Goal: Information Seeking & Learning: Learn about a topic

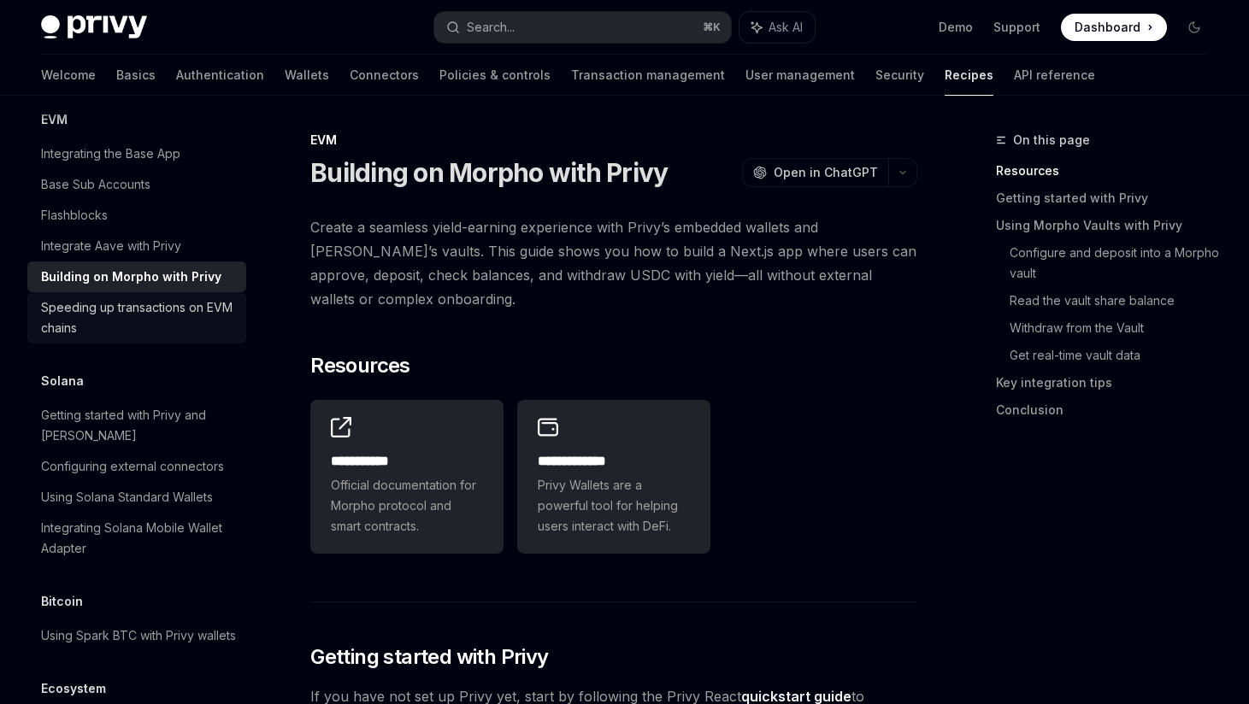
scroll to position [2494, 0]
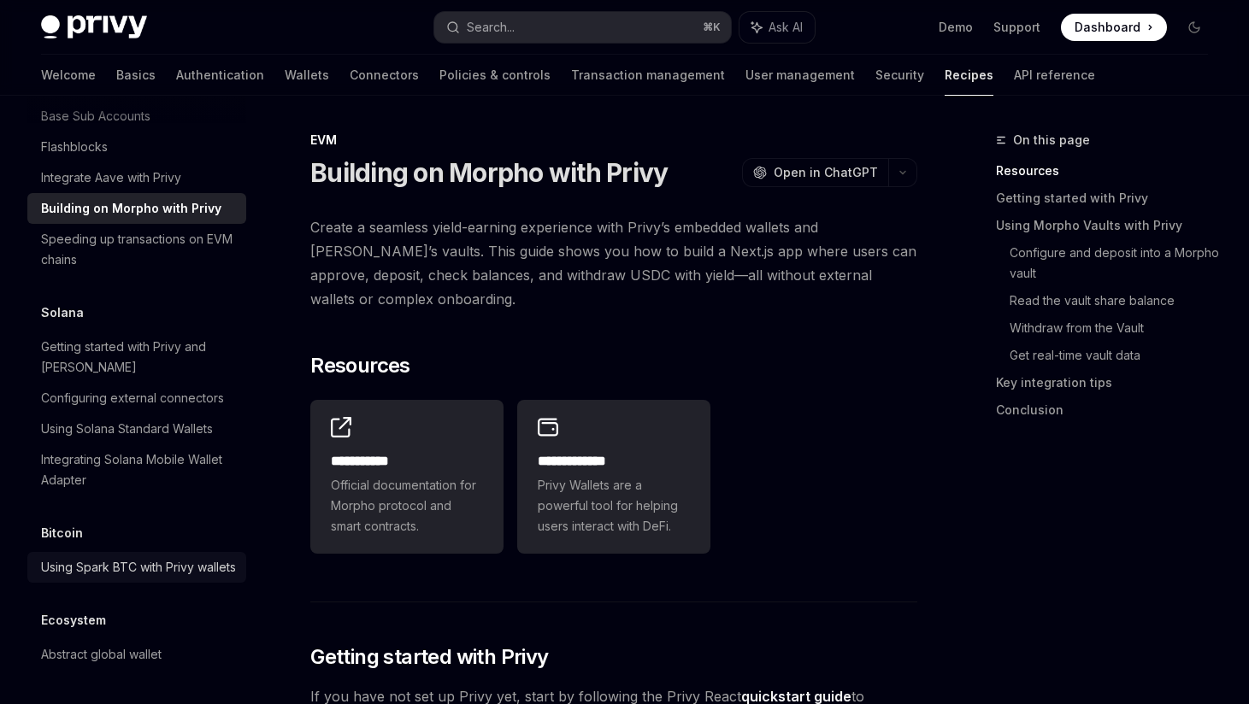
click at [76, 557] on div "Using Spark BTC with Privy wallets" at bounding box center [138, 567] width 195 height 21
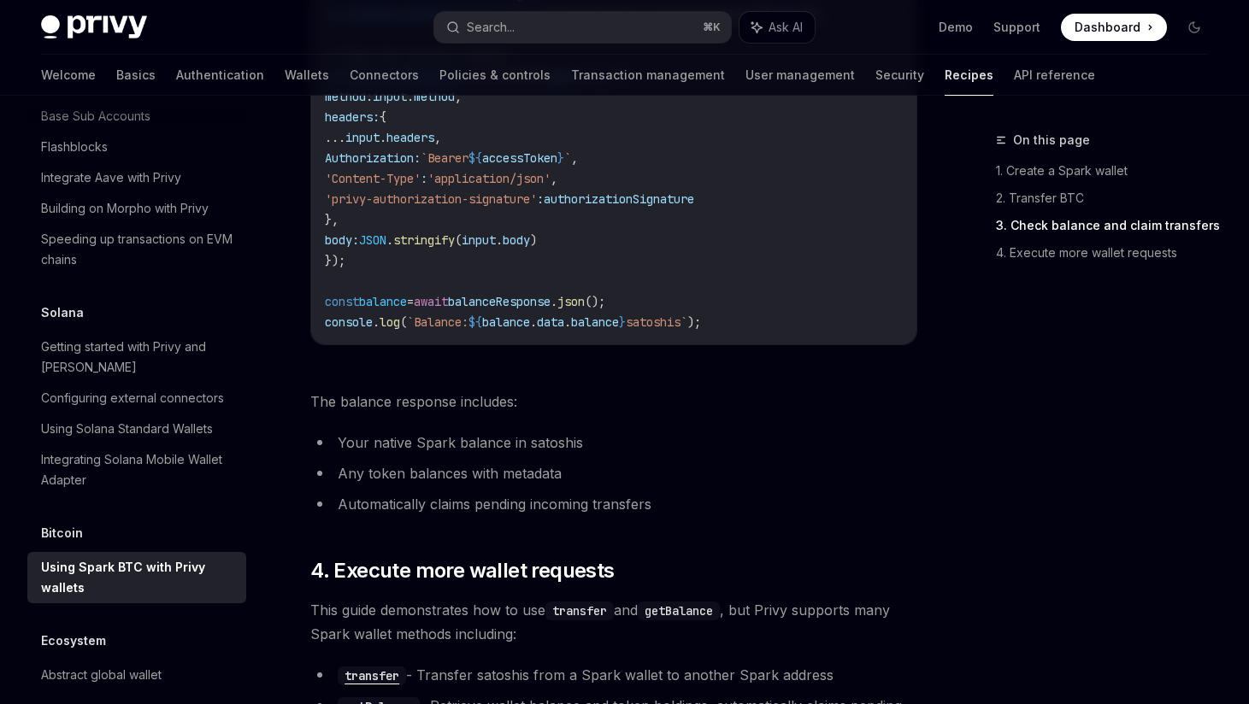
scroll to position [3052, 0]
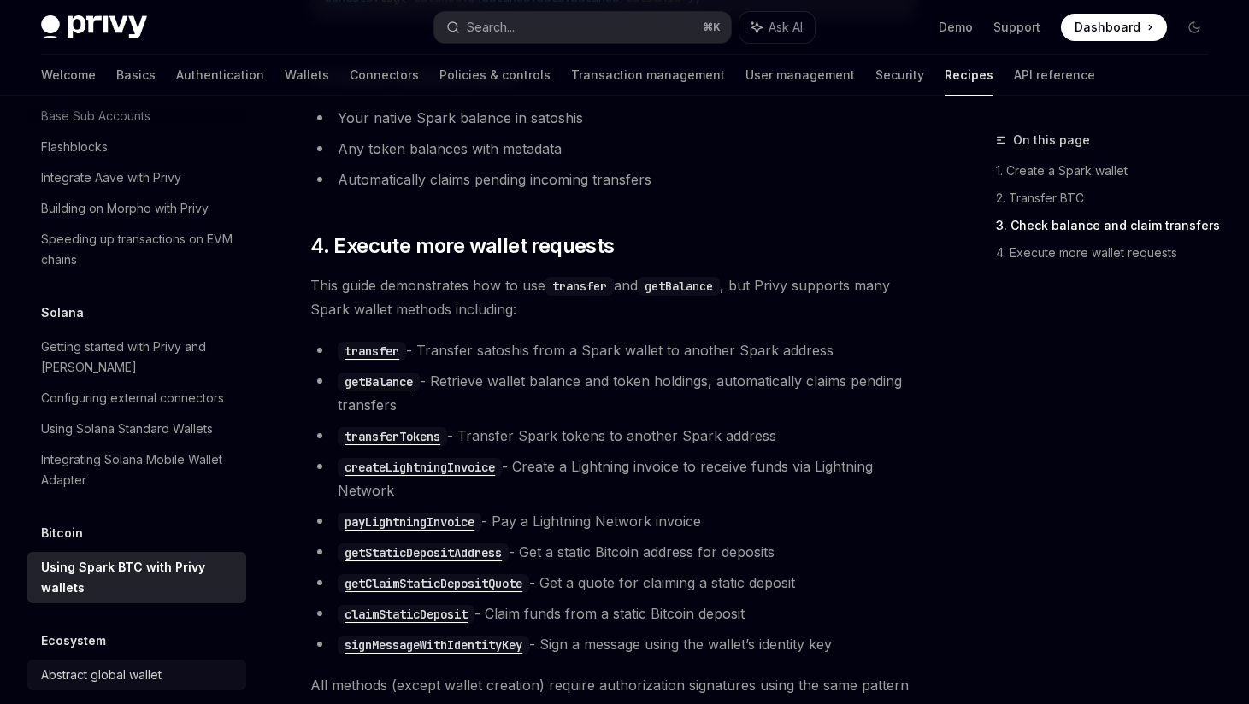
scroll to position [0, 0]
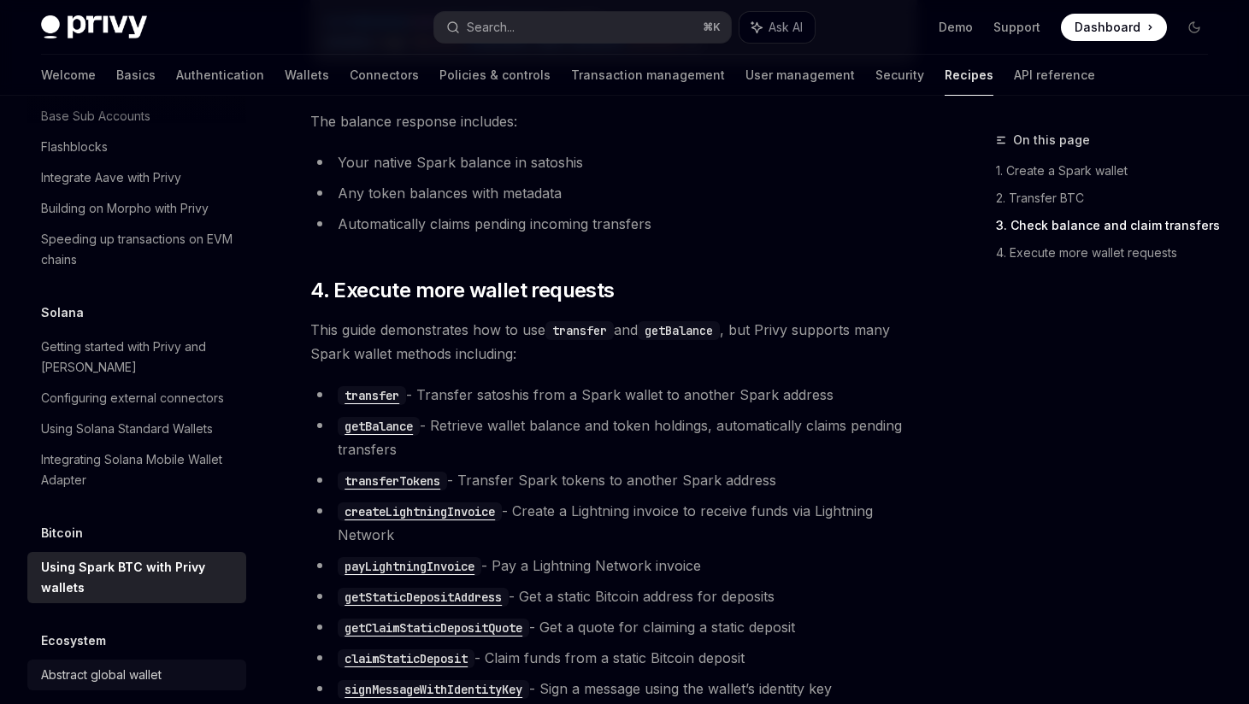
click at [102, 665] on div "Abstract global wallet" at bounding box center [101, 675] width 121 height 21
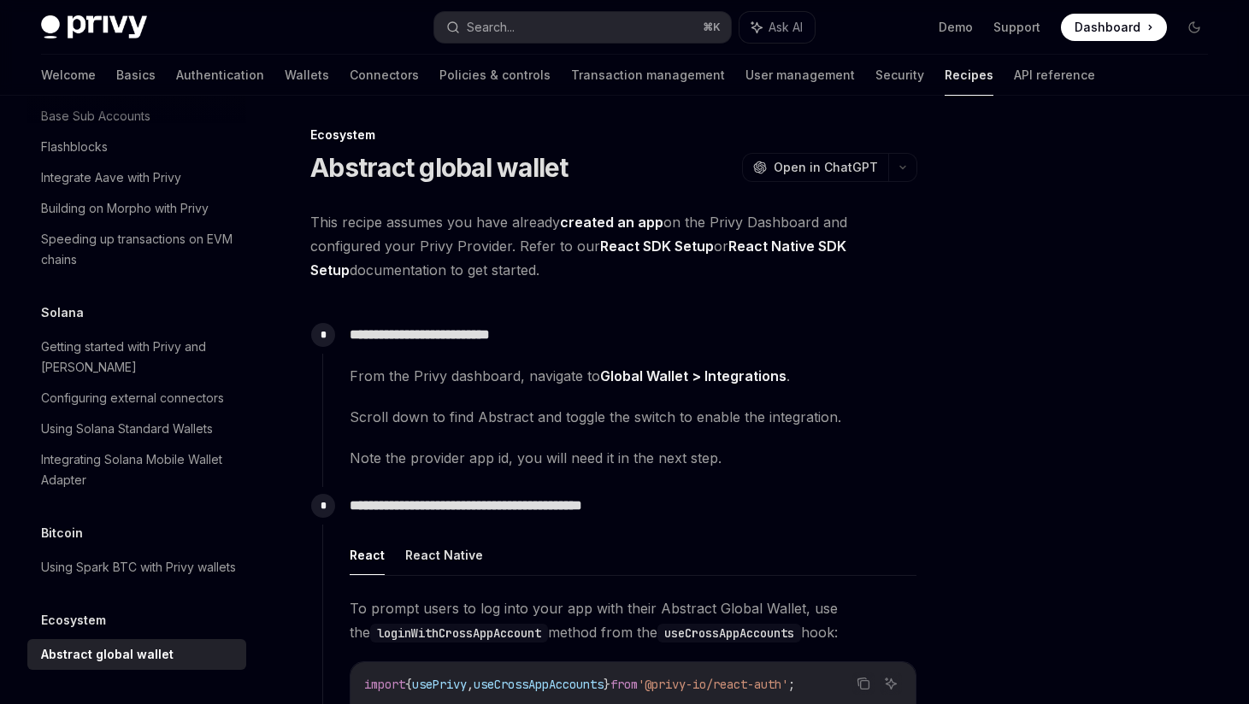
scroll to position [3, 0]
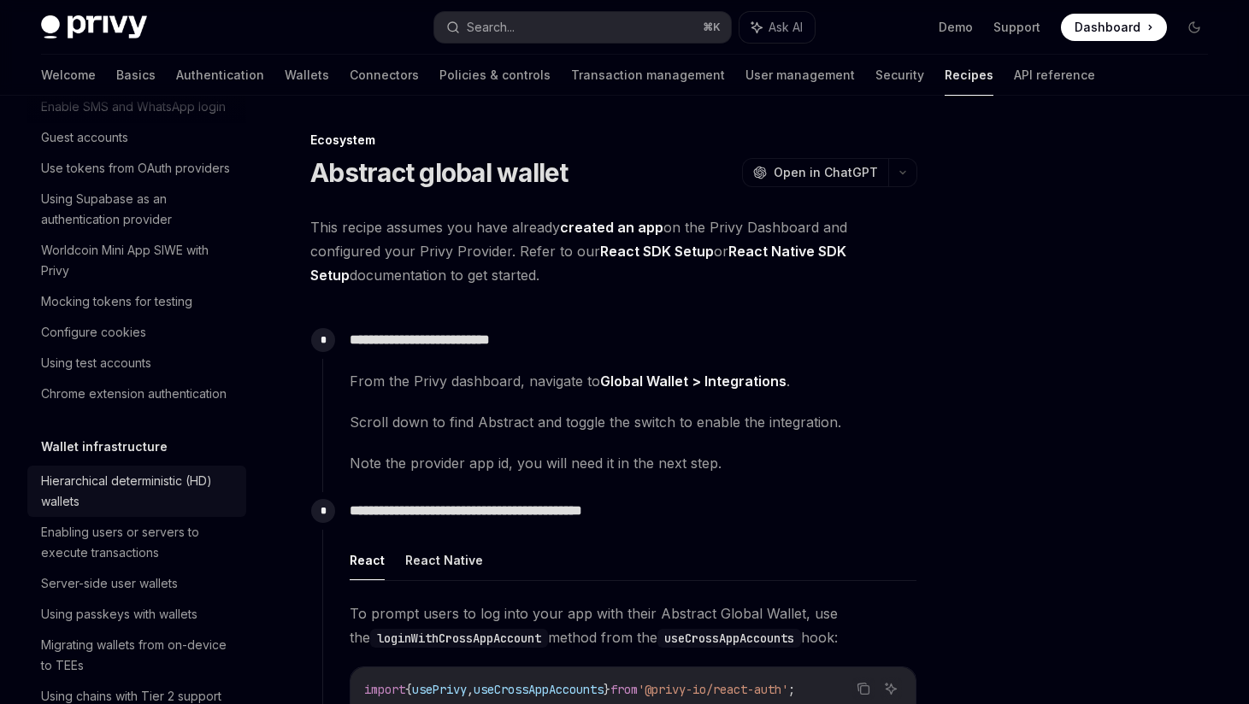
scroll to position [0, 0]
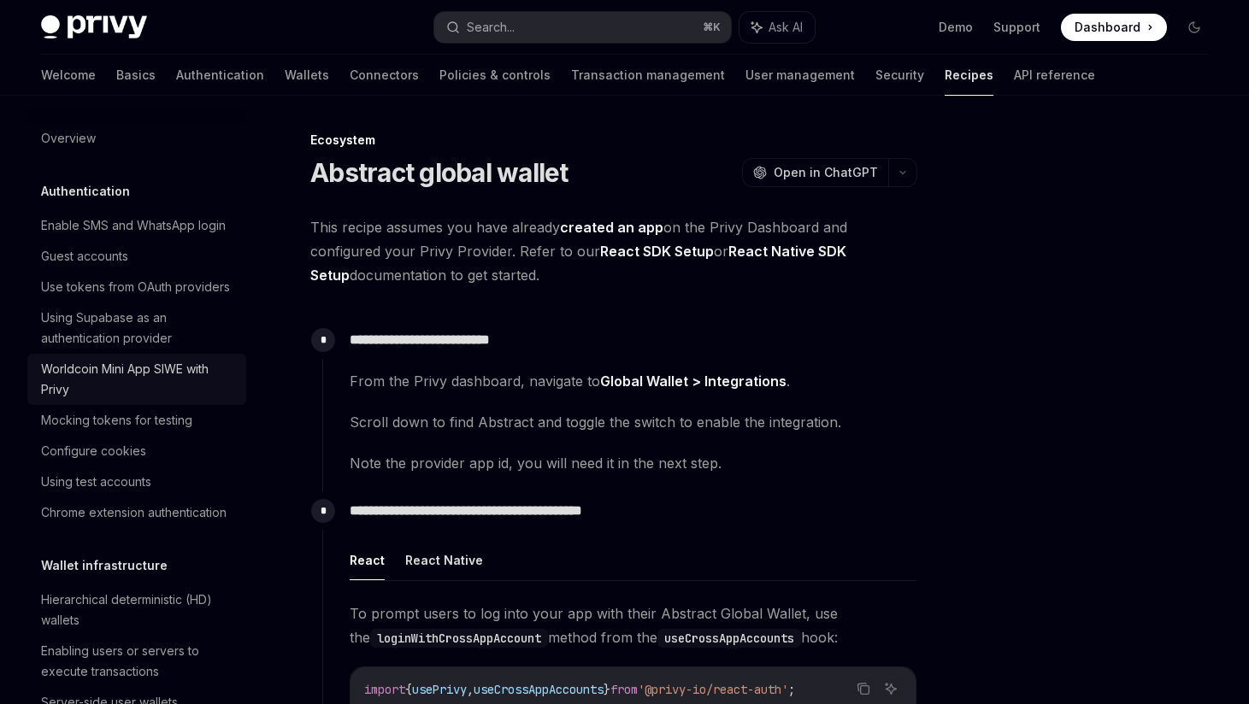
click at [166, 384] on div "Worldcoin Mini App SIWE with Privy" at bounding box center [138, 379] width 195 height 41
type textarea "*"
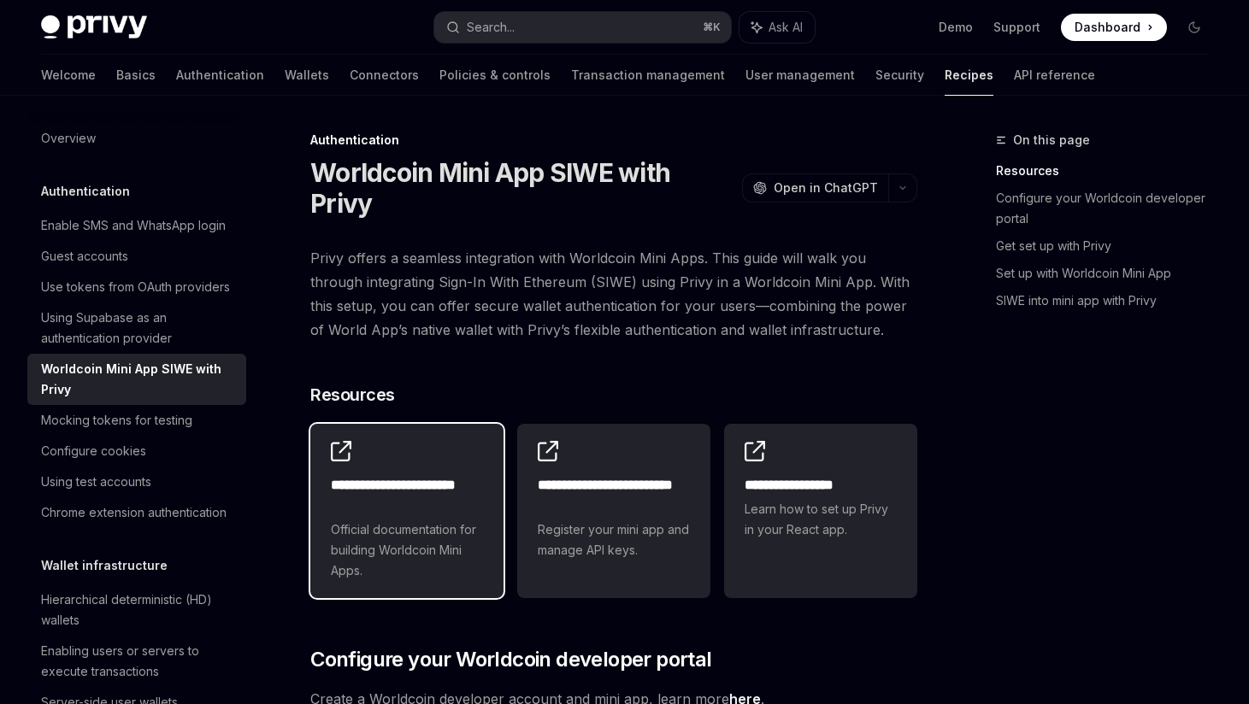
click at [359, 475] on h2 "**********" at bounding box center [407, 495] width 152 height 41
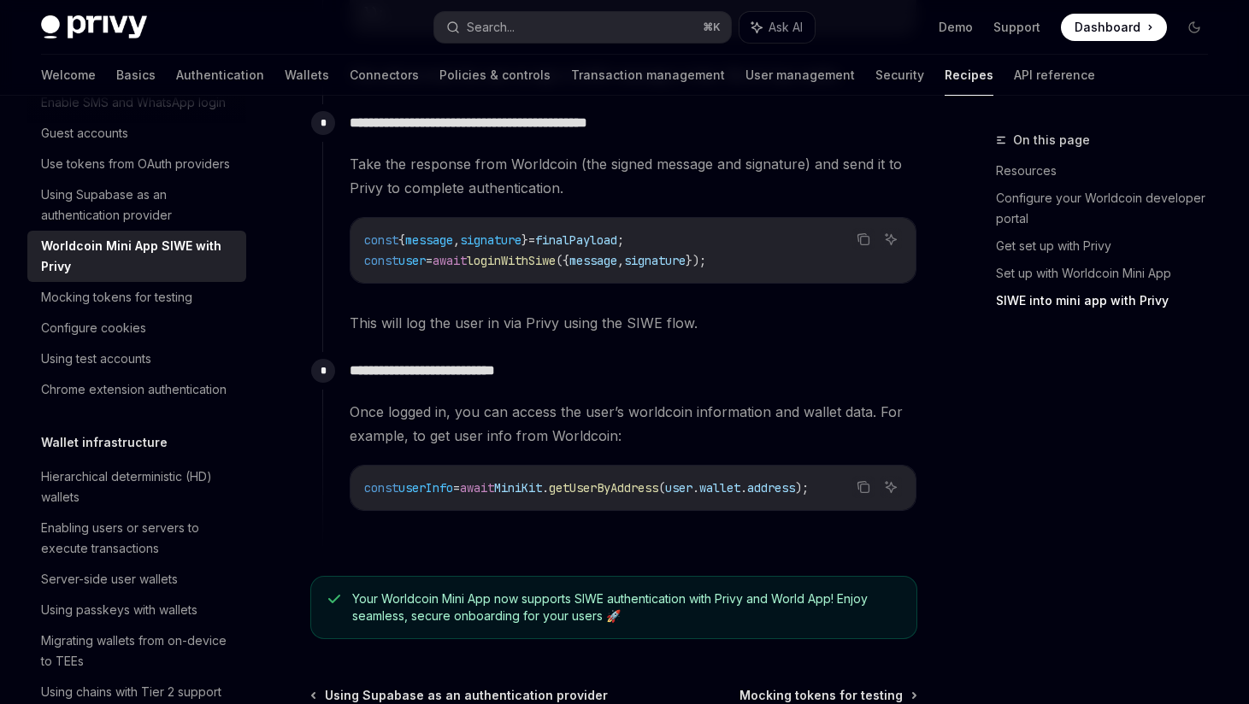
scroll to position [2117, 0]
